Goal: Find specific page/section

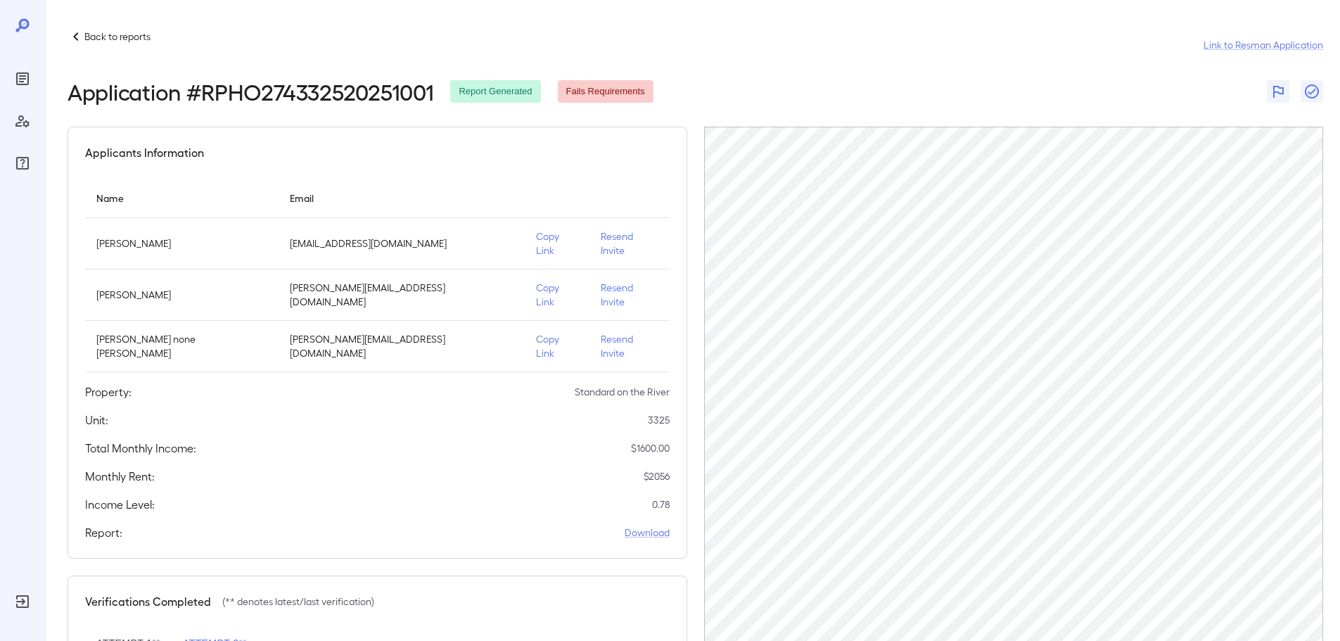
click at [65, 33] on div "Back to reports Link to Resman Application Application # RPHO274332520251001 Re…" at bounding box center [692, 411] width 1295 height 823
click at [73, 33] on icon at bounding box center [76, 36] width 17 height 17
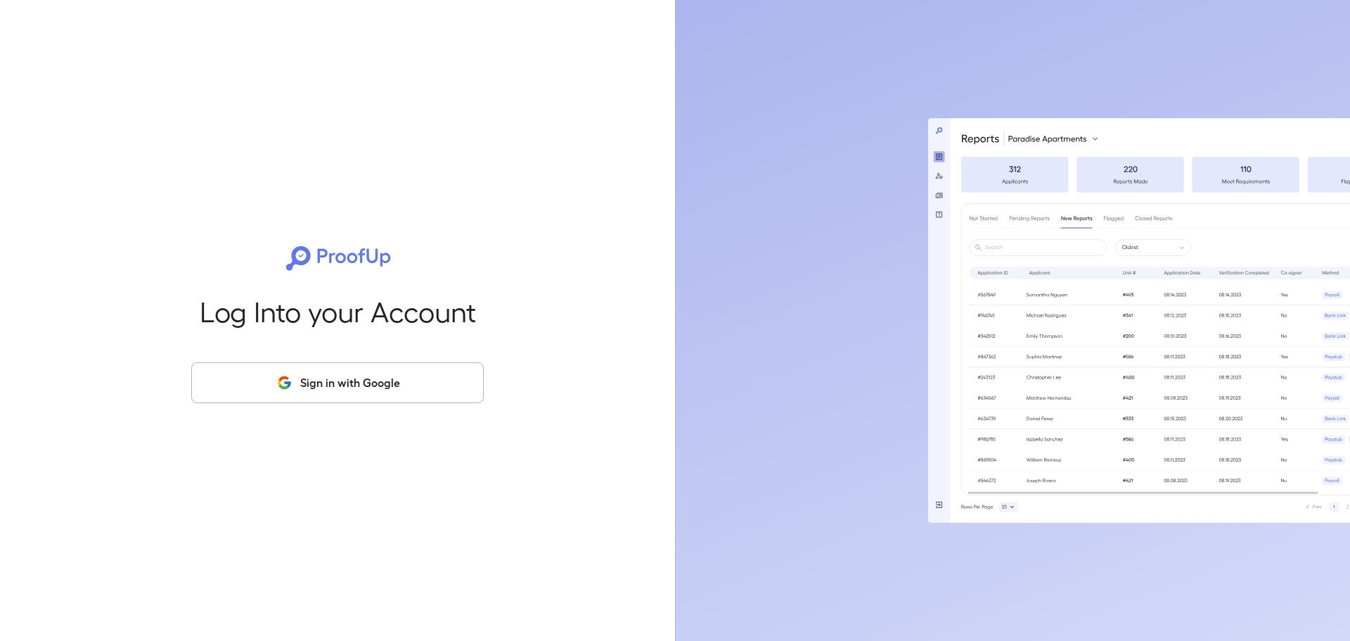
click at [332, 376] on button "Sign in with Google" at bounding box center [337, 382] width 293 height 41
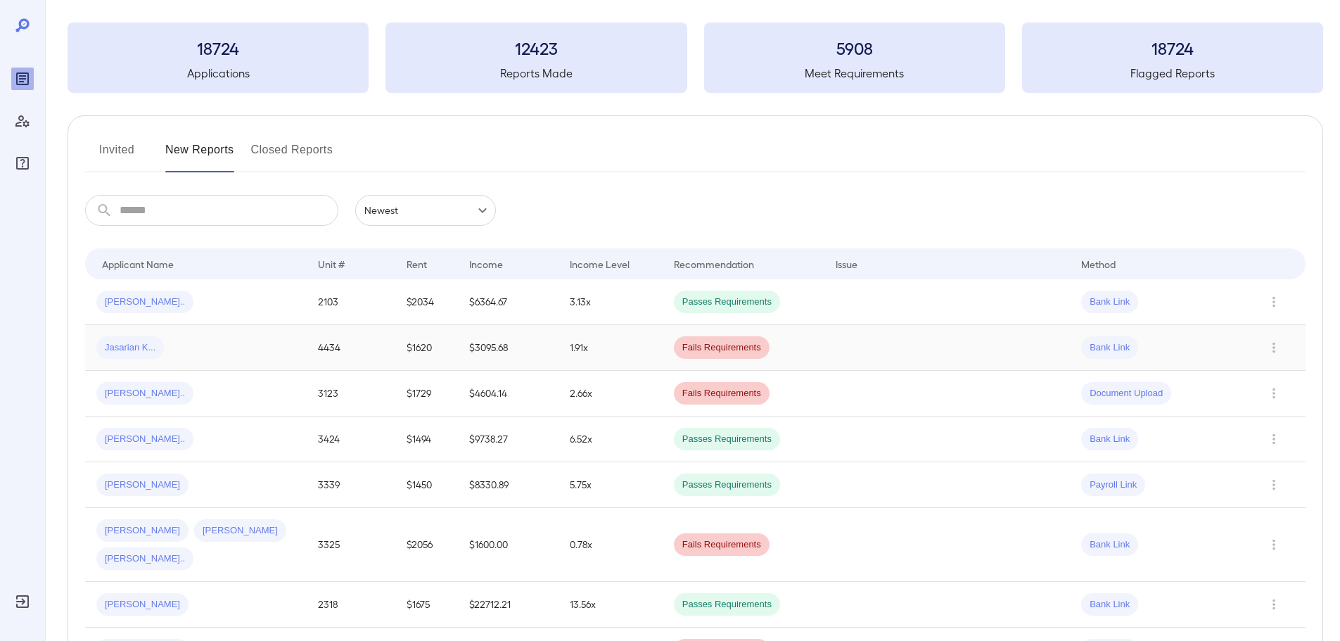
scroll to position [141, 0]
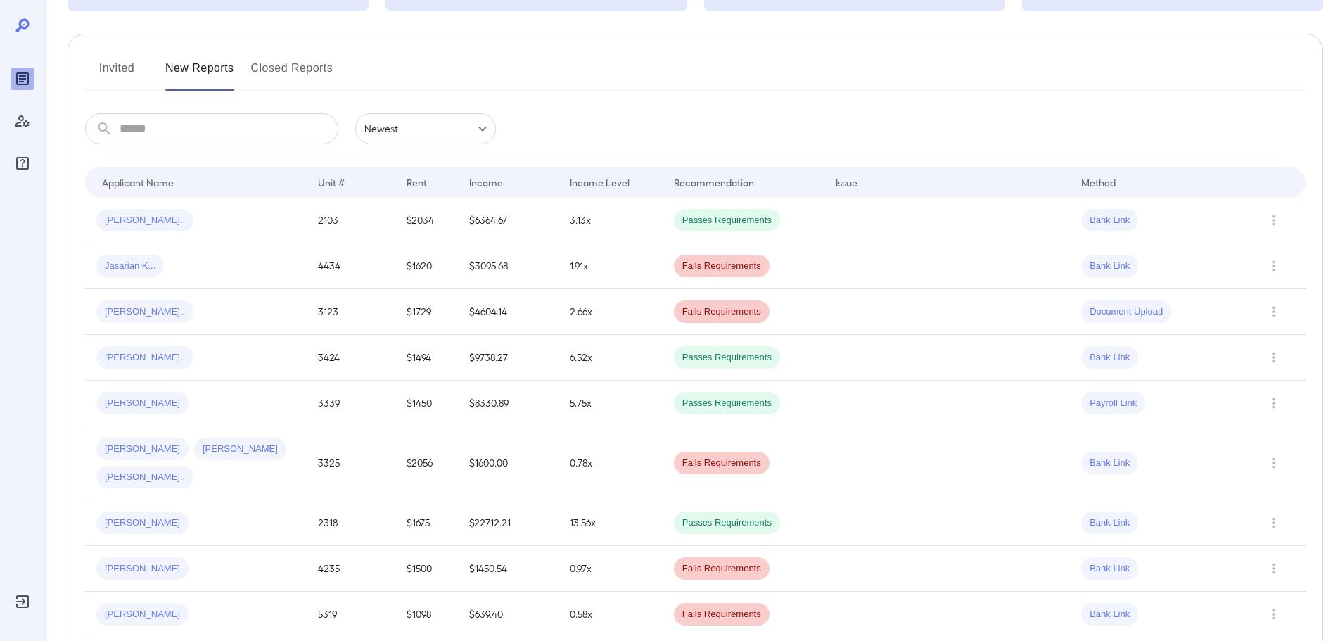
click at [194, 448] on span "Raul A..." at bounding box center [240, 448] width 92 height 13
